Goal: Transaction & Acquisition: Subscribe to service/newsletter

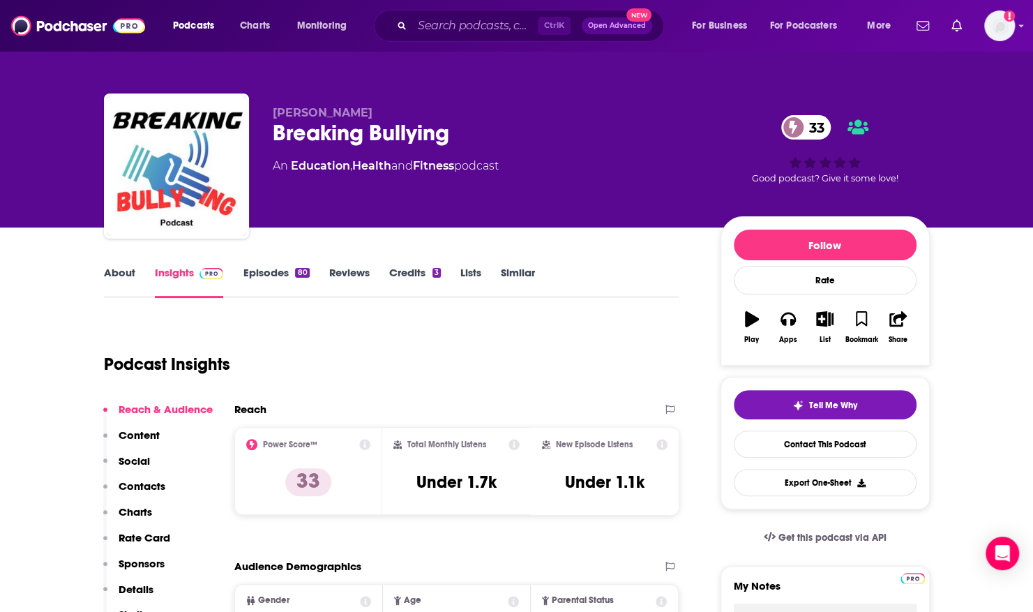
click at [59, 181] on div "[PERSON_NAME] Breaking Bullying 33 An Education , Health and Fitness podcast 33…" at bounding box center [516, 113] width 1033 height 227
click at [761, 246] on button "Follow" at bounding box center [825, 245] width 183 height 31
click at [113, 273] on link "About" at bounding box center [119, 282] width 31 height 32
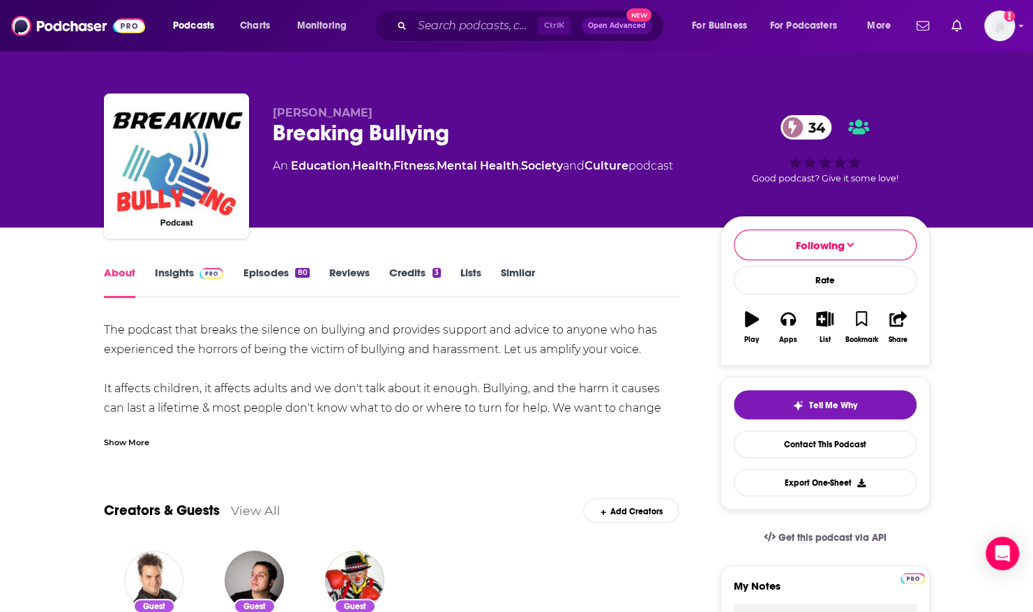
click at [120, 440] on div "Show More" at bounding box center [126, 441] width 45 height 13
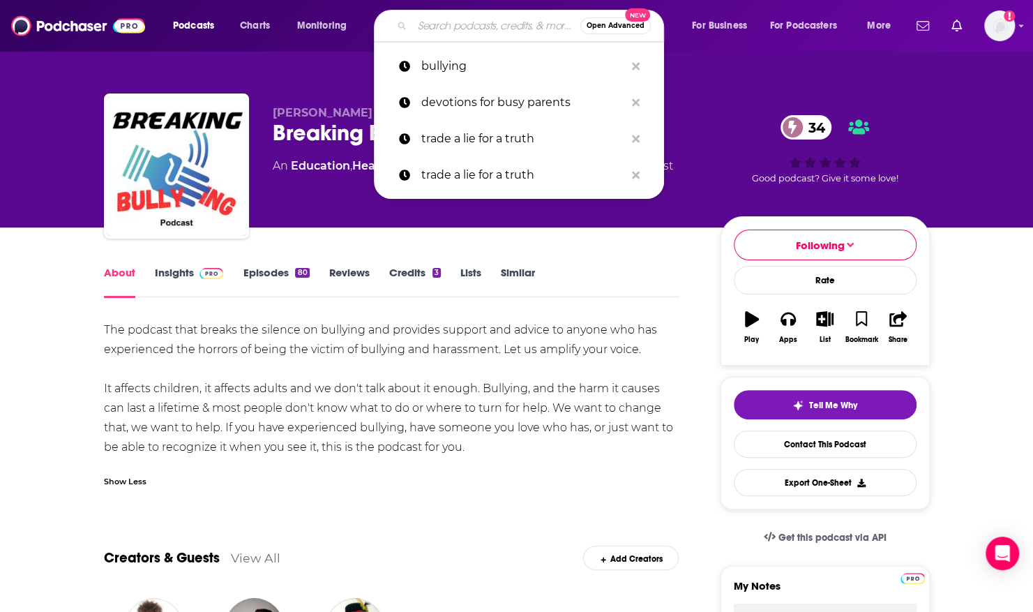
click at [417, 20] on input "Search podcasts, credits, & more..." at bounding box center [496, 26] width 168 height 22
click at [52, 83] on div "[PERSON_NAME] Breaking Bullying 34 An Education , Health , Fitness , Mental Hea…" at bounding box center [516, 113] width 1033 height 227
click at [427, 20] on input "Search podcasts, credits, & more..." at bounding box center [496, 26] width 168 height 22
paste input "Lorem Ipsumdo! Sitam con adi elitsedd eiu, te incidi utla Etdolor mag Aliqua en…"
type input "Lorem Ipsumdo! Sitam con adi elitsedd eiu, te incidi utla Etdolor mag Aliqua en…"
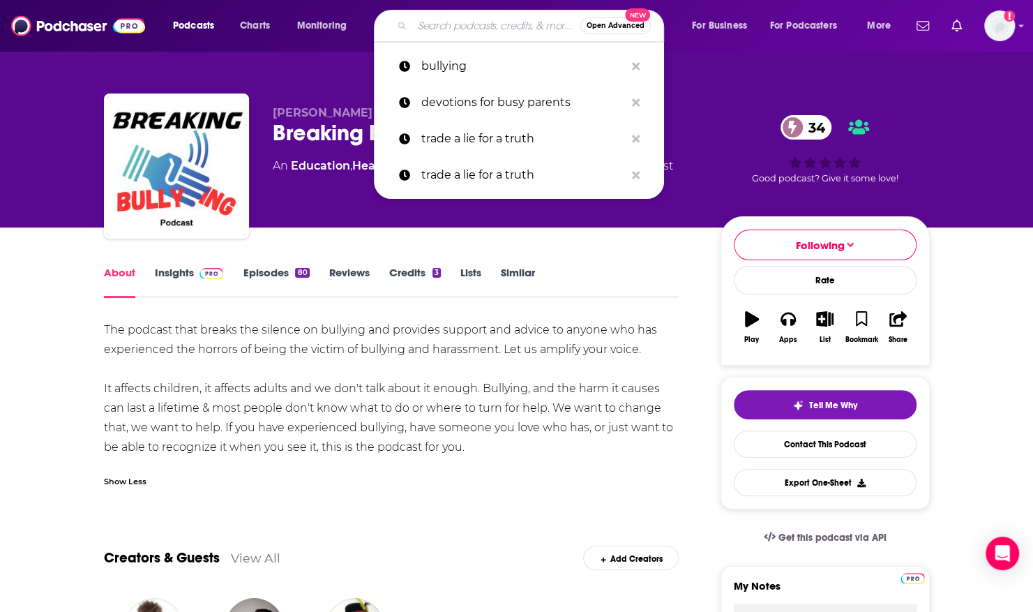
click at [72, 115] on div "[PERSON_NAME] Breaking Bullying 34 An Education , Health , Fitness , Mental Hea…" at bounding box center [516, 113] width 893 height 227
